Goal: Find contact information: Find contact information

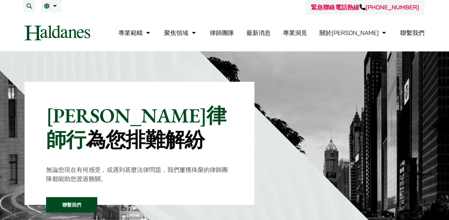
click at [234, 33] on link "律師團隊" at bounding box center [222, 33] width 24 height 8
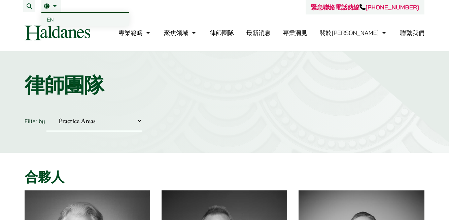
click at [55, 7] on link "繁" at bounding box center [51, 5] width 14 height 5
click at [56, 24] on link "EN" at bounding box center [85, 19] width 88 height 13
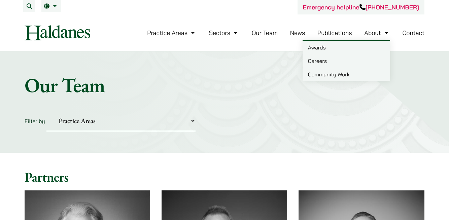
click at [388, 33] on link "About" at bounding box center [377, 33] width 26 height 8
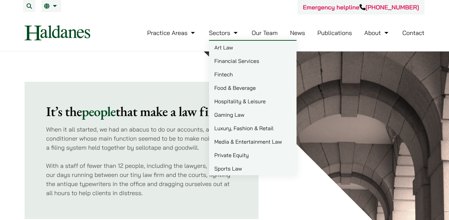
click at [158, 59] on div "It’s the people that make a law firm When it all started, we had an abacus to d…" at bounding box center [145, 136] width 240 height 168
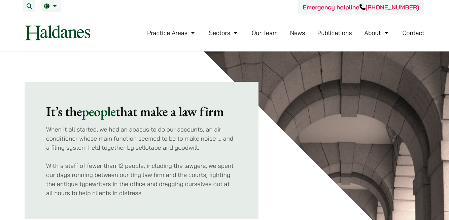
click at [419, 31] on link "Contact" at bounding box center [413, 33] width 22 height 8
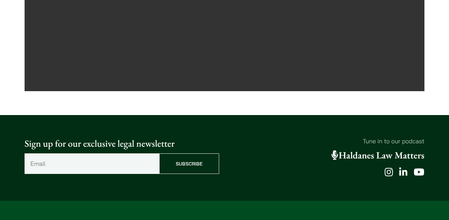
scroll to position [466, 0]
